Goal: Task Accomplishment & Management: Use online tool/utility

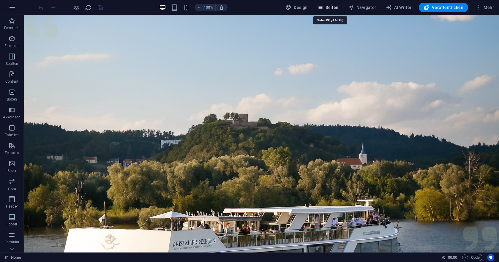
click at [338, 9] on span "Seiten" at bounding box center [327, 7] width 21 height 6
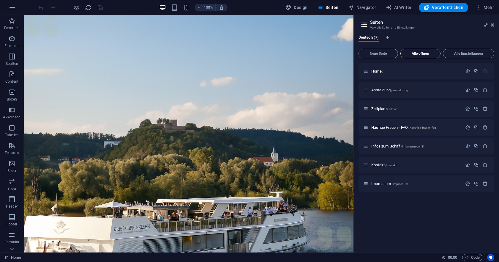
click at [429, 53] on span "Alle öffnen" at bounding box center [420, 54] width 35 height 4
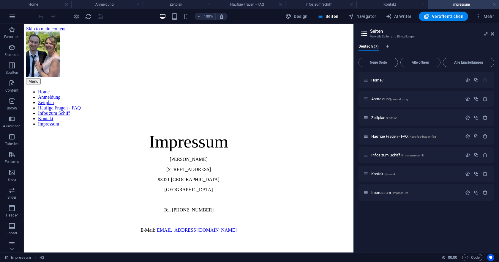
click at [495, 34] on aside "Seiten Verwalte Seiten und Einstellungen Deutsch (7) Neue Seite Alle öffnen All…" at bounding box center [427, 138] width 146 height 229
click at [492, 34] on icon at bounding box center [493, 34] width 4 height 5
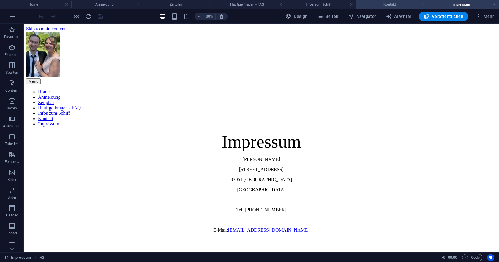
click at [382, 7] on h4 "Kontakt" at bounding box center [392, 4] width 71 height 7
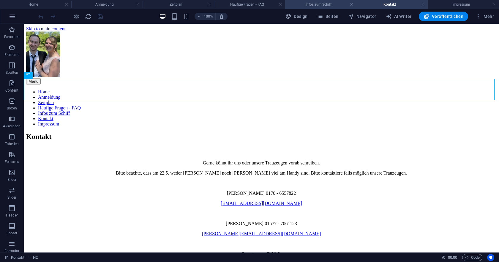
click at [323, 5] on h4 "Infos zum Schiff" at bounding box center [320, 4] width 71 height 7
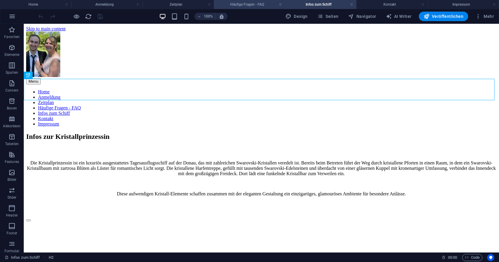
click at [259, 4] on h4 "Häufige Fragen - FAQ" at bounding box center [249, 4] width 71 height 7
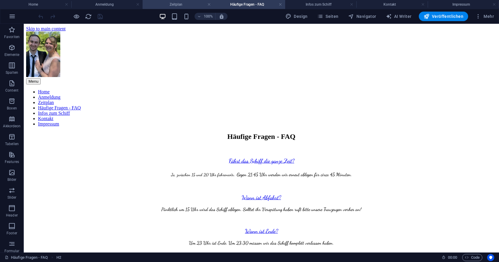
click at [179, 5] on h4 "Zeitplan" at bounding box center [178, 4] width 71 height 7
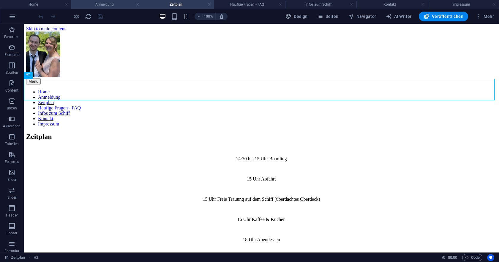
click at [114, 5] on h4 "Anmeldung" at bounding box center [106, 4] width 71 height 7
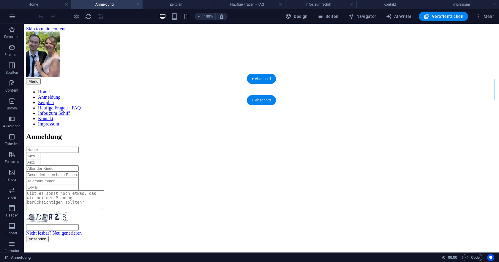
click at [262, 100] on div "+ Abschnitt" at bounding box center [261, 100] width 29 height 10
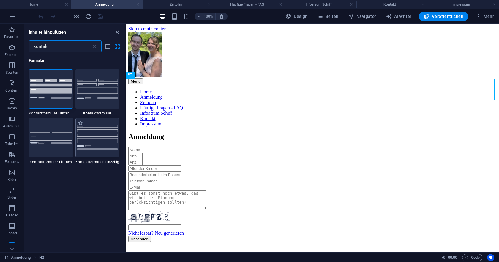
type input "kontak"
click at [95, 136] on img at bounding box center [97, 137] width 41 height 25
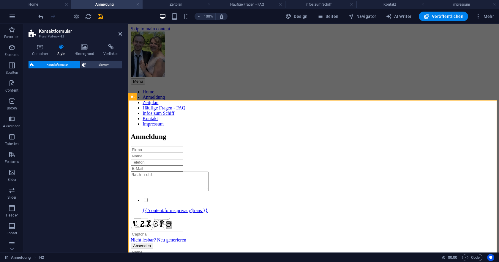
click at [95, 134] on div "Kontaktformular Element" at bounding box center [76, 154] width 94 height 186
select select "rem"
select select "preset-contact-form-v3-row"
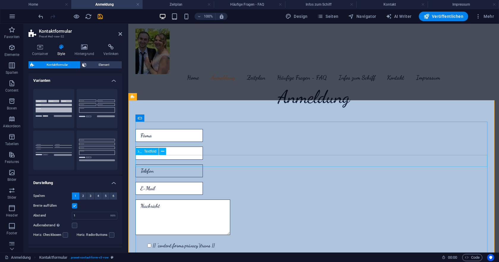
click at [157, 164] on input "text" at bounding box center [169, 170] width 67 height 13
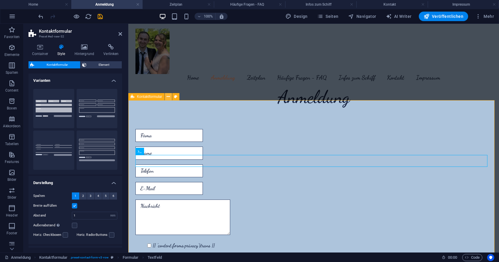
click at [169, 97] on icon at bounding box center [168, 97] width 3 height 6
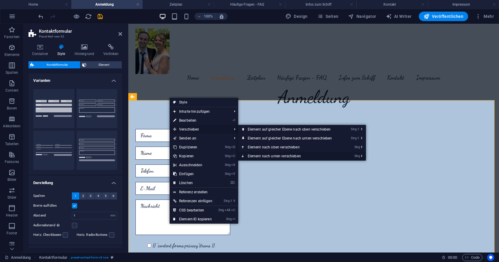
click at [279, 154] on link "Strg ⬇ Element nach unten verschieben" at bounding box center [291, 156] width 106 height 9
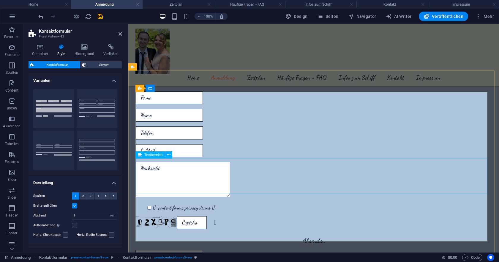
scroll to position [30, 0]
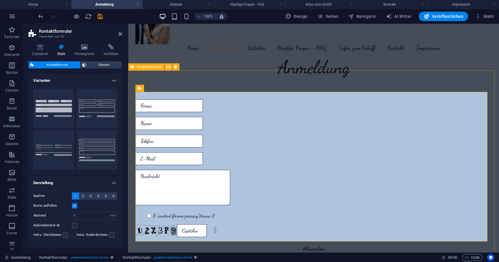
click at [168, 68] on icon at bounding box center [168, 67] width 3 height 6
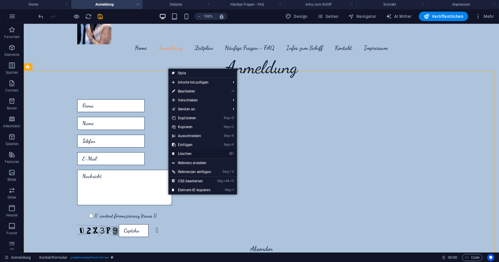
click at [191, 152] on link "⌦ Löschen" at bounding box center [191, 153] width 46 height 9
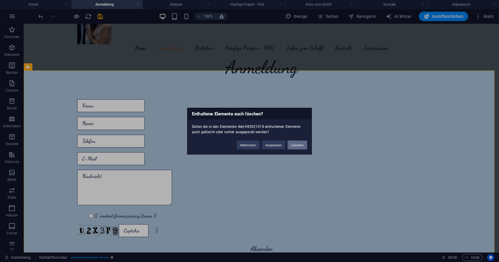
click at [299, 145] on button "Löschen" at bounding box center [298, 144] width 20 height 9
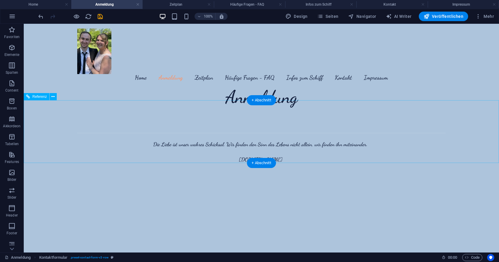
scroll to position [0, 0]
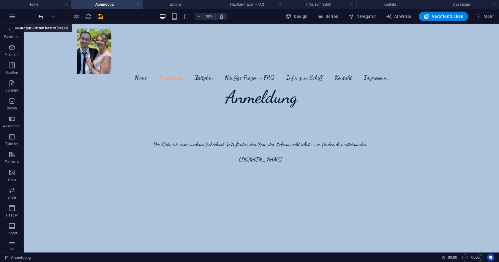
click at [41, 16] on icon "undo" at bounding box center [40, 16] width 7 height 7
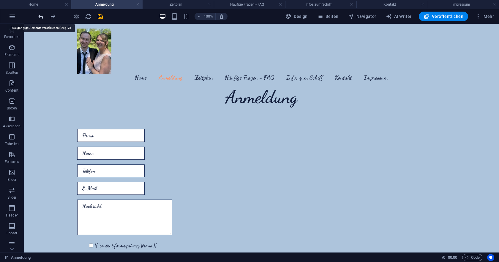
click at [41, 16] on icon "undo" at bounding box center [40, 16] width 7 height 7
click at [41, 16] on div at bounding box center [70, 17] width 67 height 10
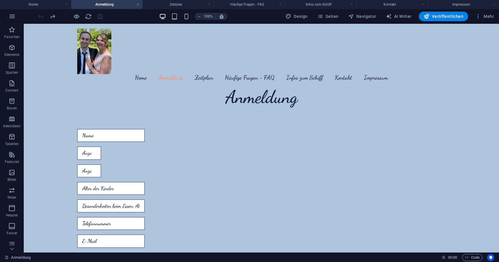
click at [41, 16] on div at bounding box center [70, 17] width 67 height 10
click at [34, 2] on h4 "Home" at bounding box center [35, 4] width 71 height 7
